Goal: Information Seeking & Learning: Learn about a topic

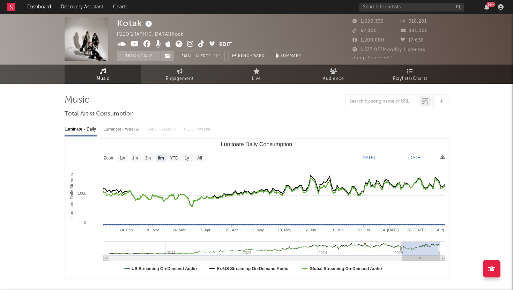
select select "6m"
click at [377, 10] on input "text" at bounding box center [411, 7] width 105 height 9
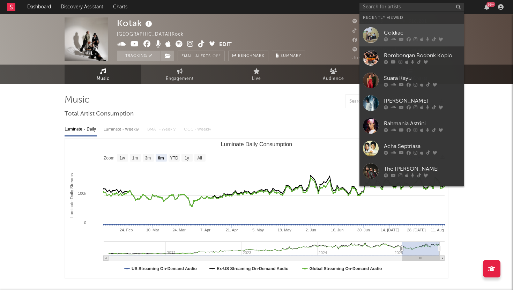
click at [385, 28] on link "Coldiac" at bounding box center [411, 35] width 105 height 23
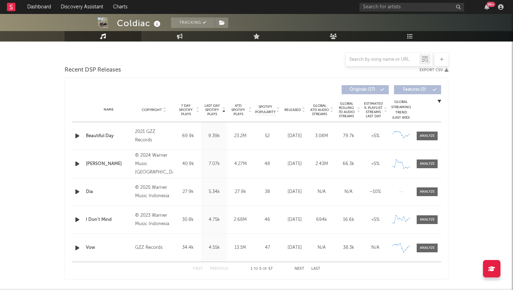
select select "6m"
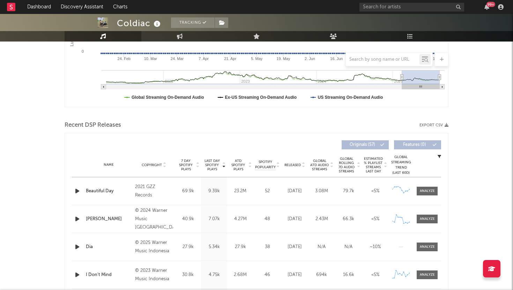
scroll to position [235, 0]
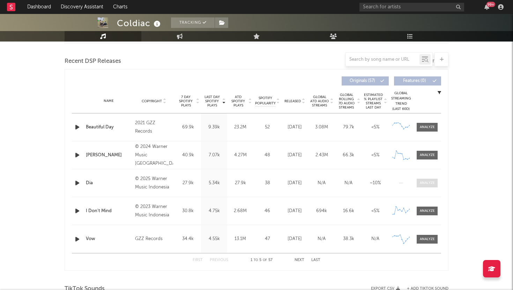
click at [426, 183] on div at bounding box center [427, 182] width 15 height 5
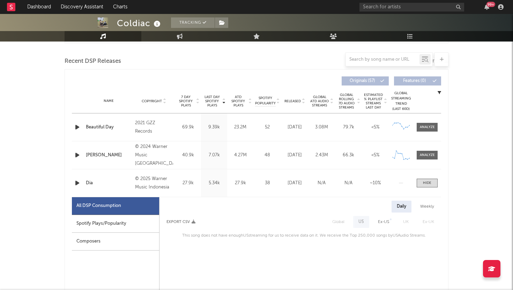
click at [98, 224] on div "Spotify Plays/Popularity" at bounding box center [115, 224] width 87 height 18
select select "1w"
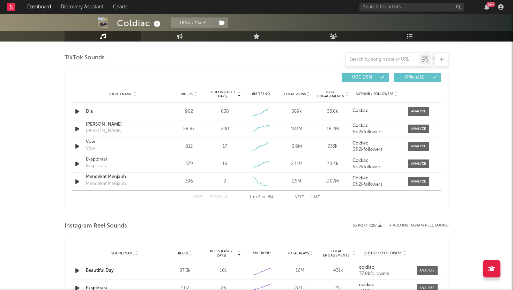
scroll to position [797, 0]
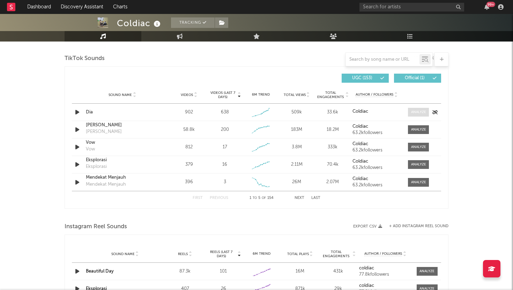
click at [420, 112] on div at bounding box center [418, 112] width 15 height 5
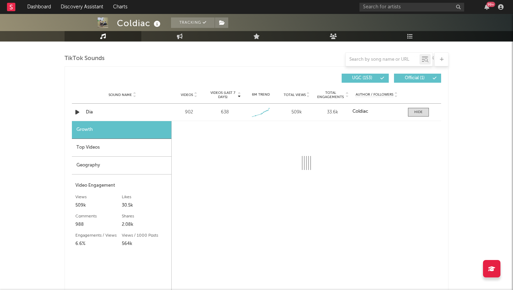
select select "1w"
